Goal: Communication & Community: Ask a question

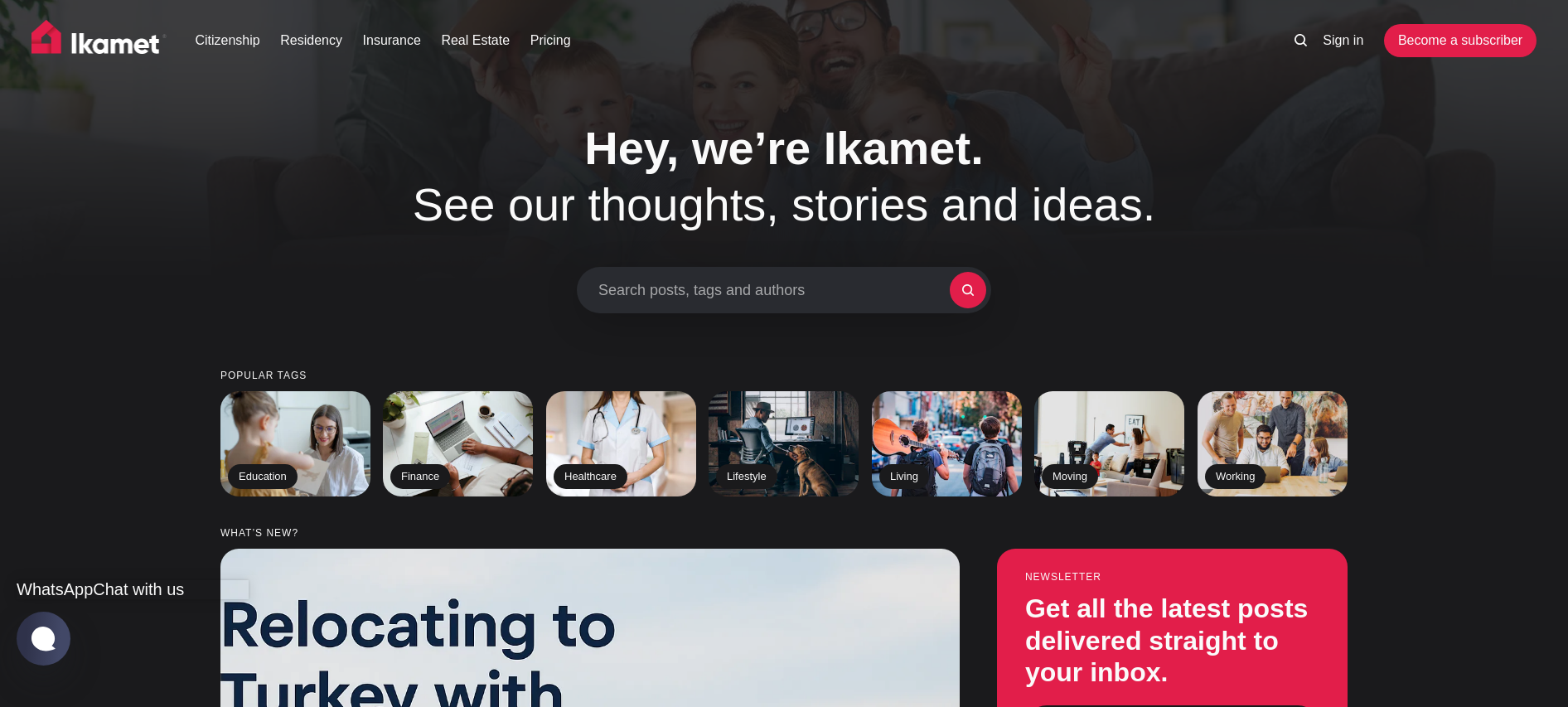
click at [98, 580] on jdiv "Chat with us" at bounding box center [139, 588] width 91 height 18
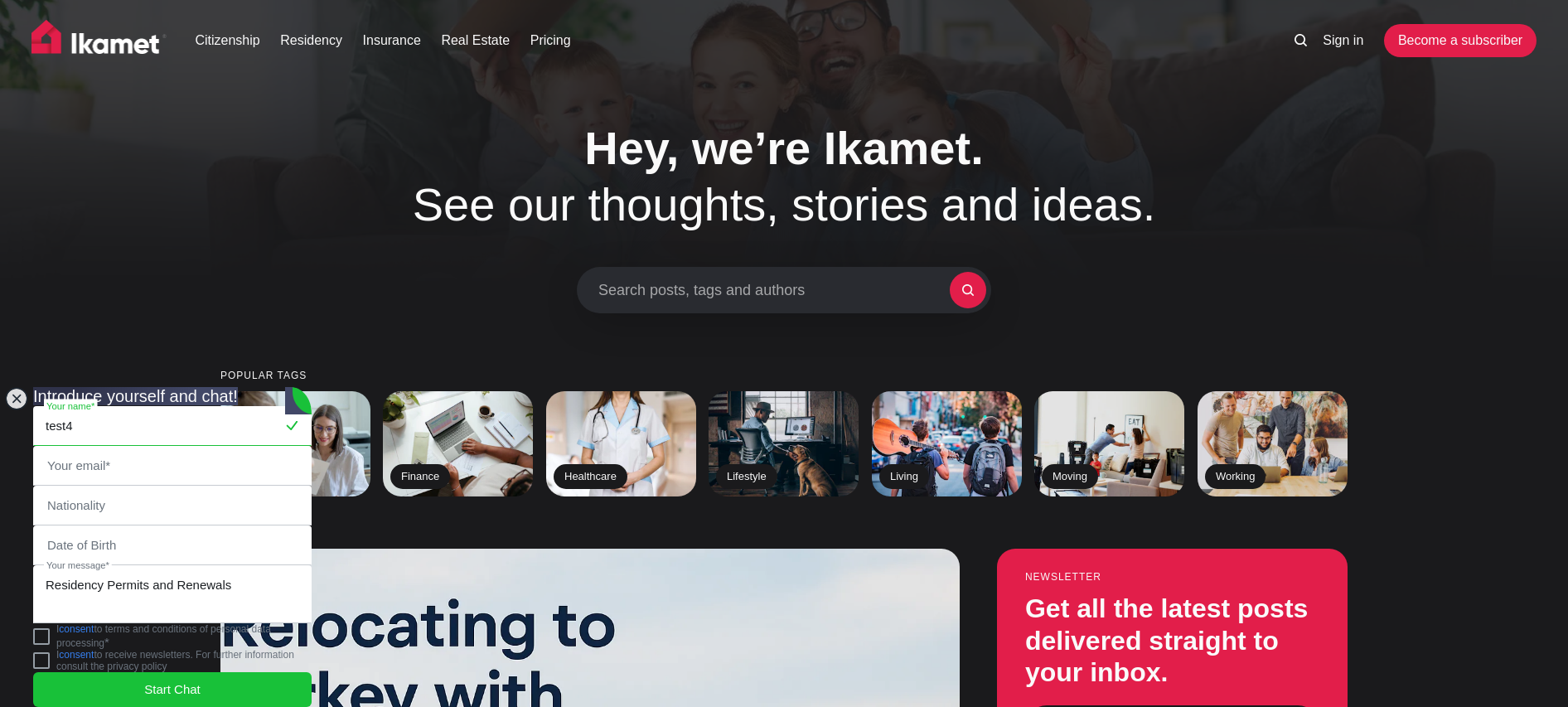
type input "test4"
click at [69, 447] on input "email" at bounding box center [173, 466] width 277 height 38
click at [68, 447] on input "email" at bounding box center [173, 466] width 277 height 38
type input "[EMAIL_ADDRESS][DOMAIN_NAME]"
type input "[GEOGRAPHIC_DATA]"
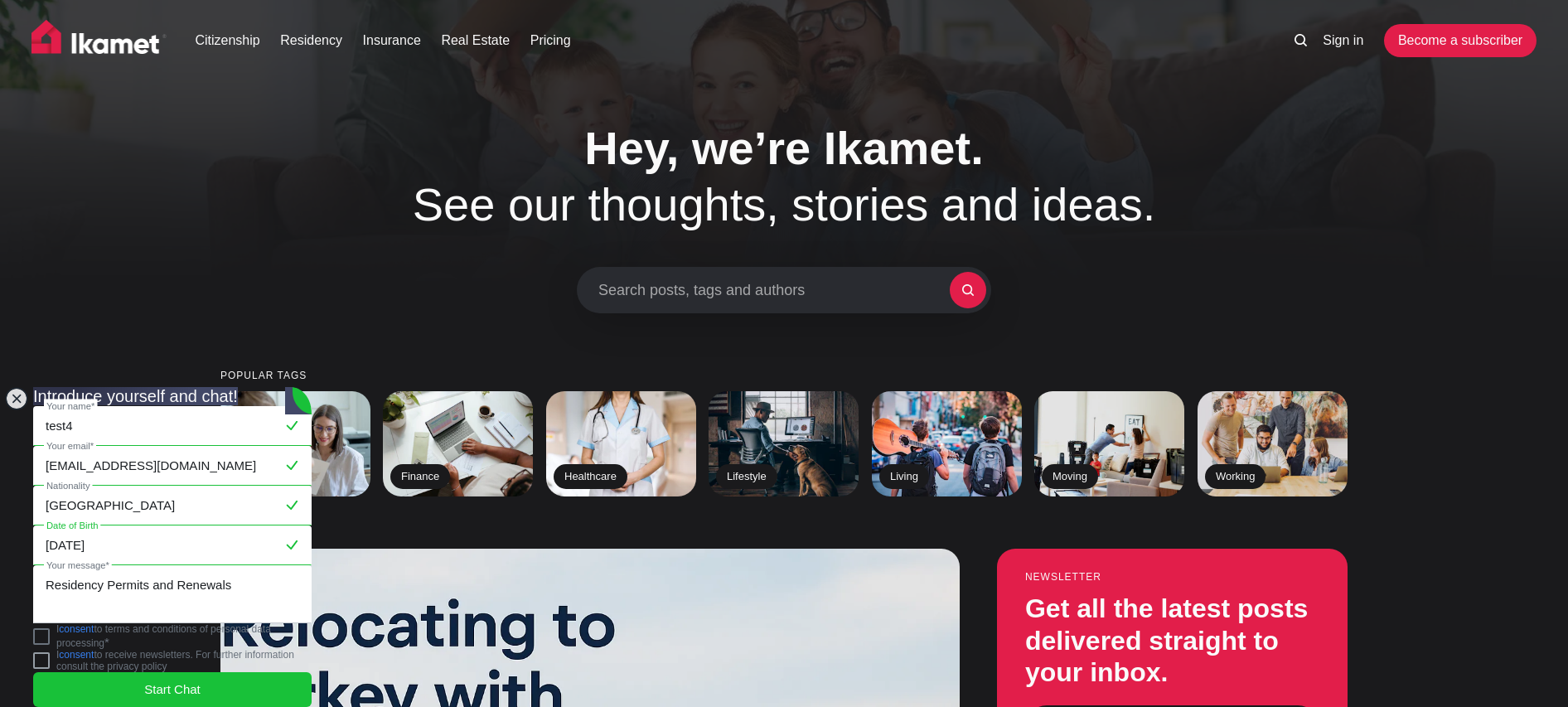
type input "[DATE]"
click at [49, 639] on jdiv at bounding box center [41, 636] width 16 height 16
click at [103, 672] on jdiv "Start Chat" at bounding box center [172, 689] width 278 height 35
